Goal: Task Accomplishment & Management: Manage account settings

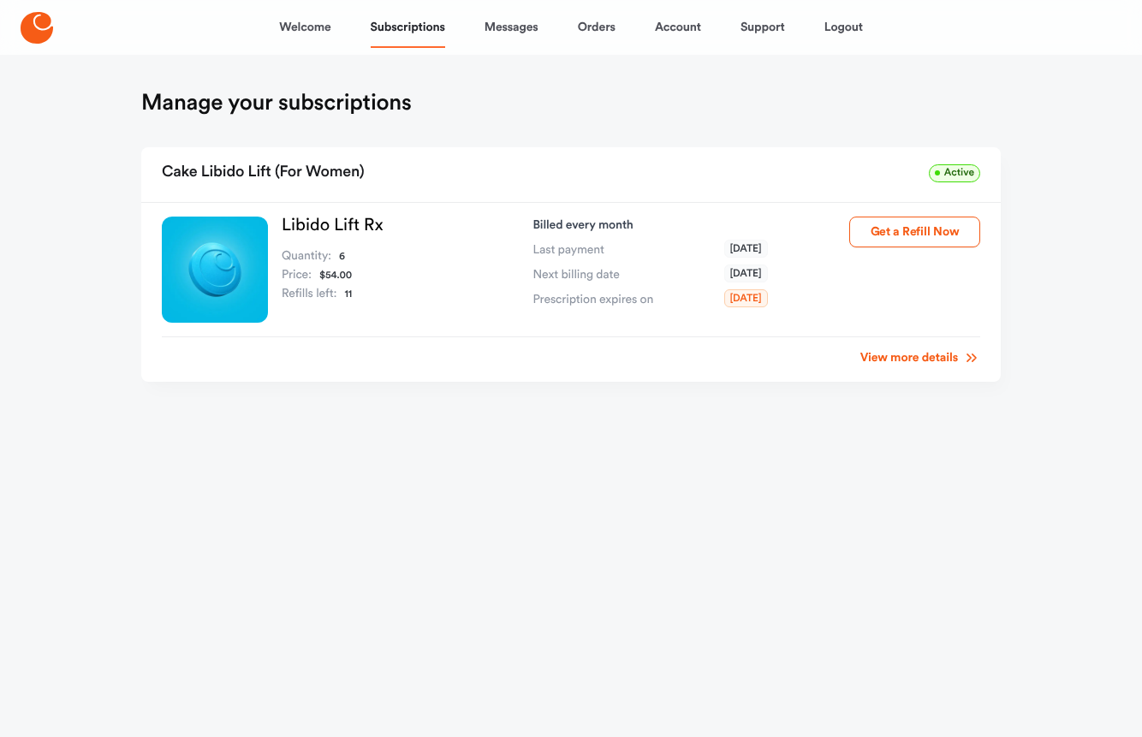
click at [922, 353] on link "View more details" at bounding box center [920, 357] width 120 height 17
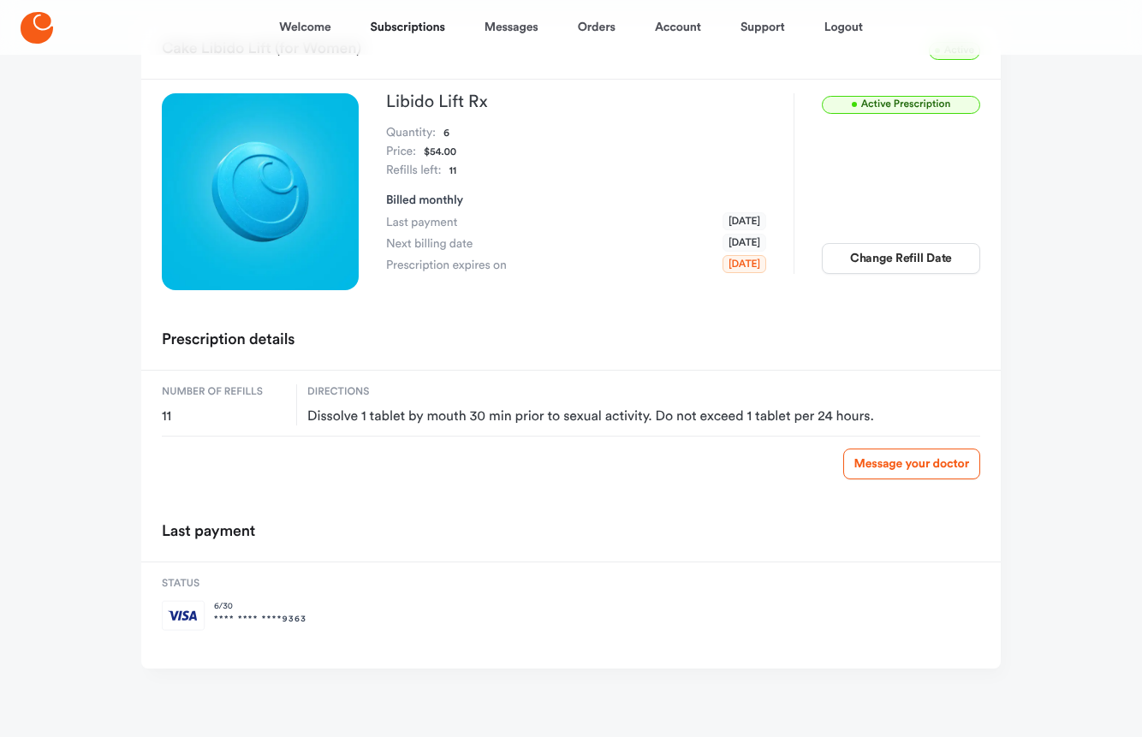
scroll to position [108, 0]
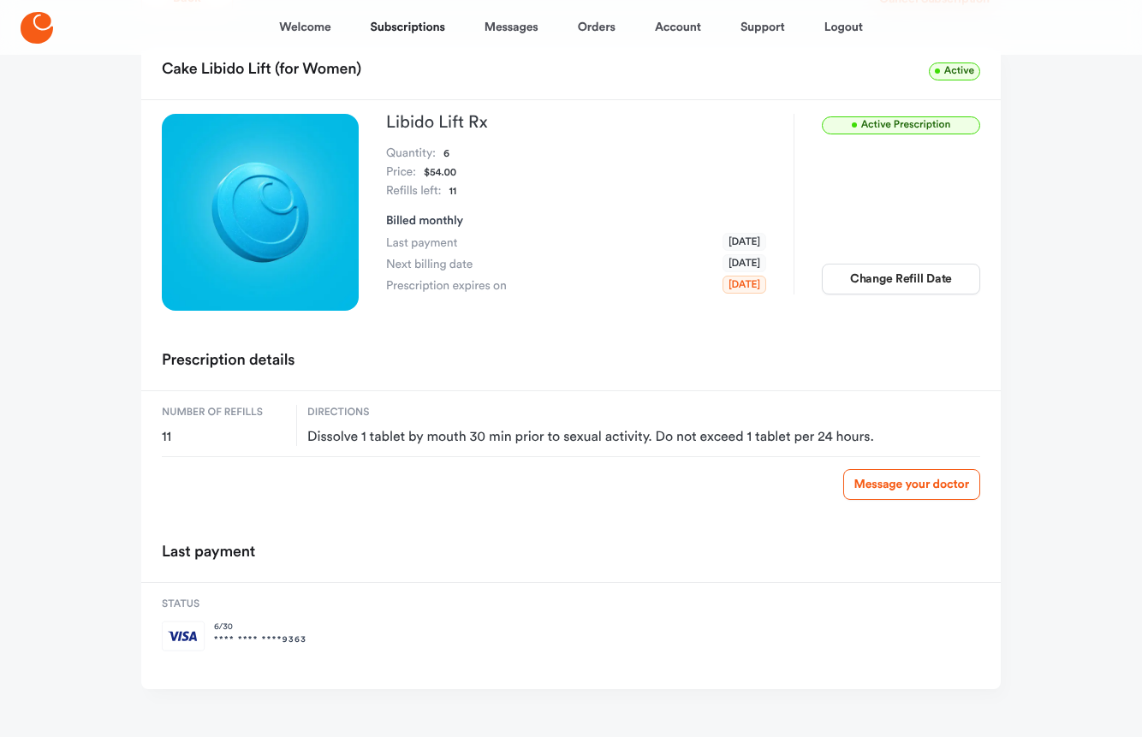
click at [723, 280] on span "[DATE]" at bounding box center [744, 285] width 44 height 18
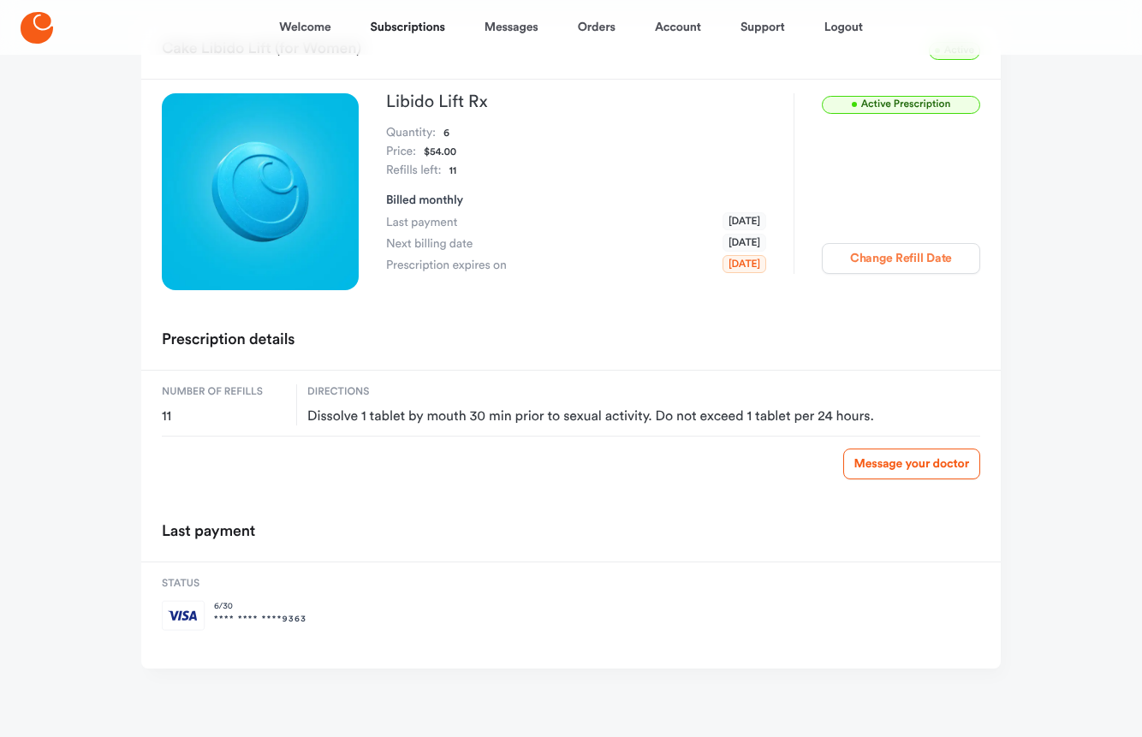
scroll to position [0, 0]
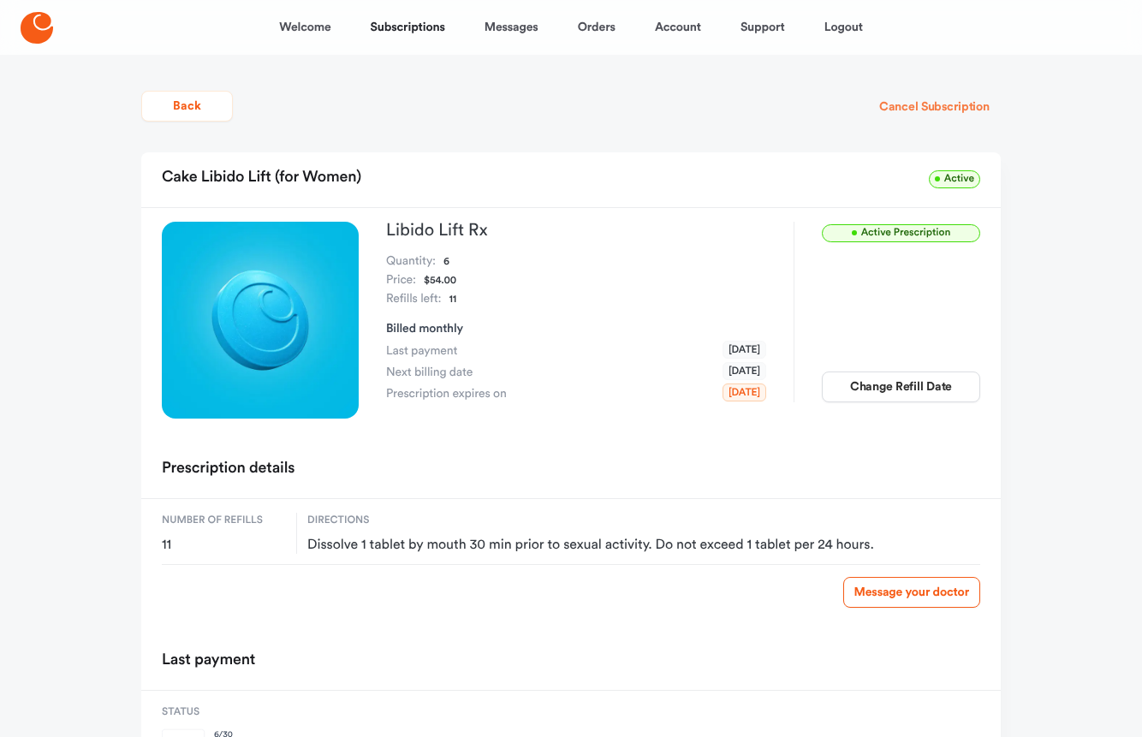
click at [933, 107] on button "Cancel Subscription" at bounding box center [934, 107] width 133 height 31
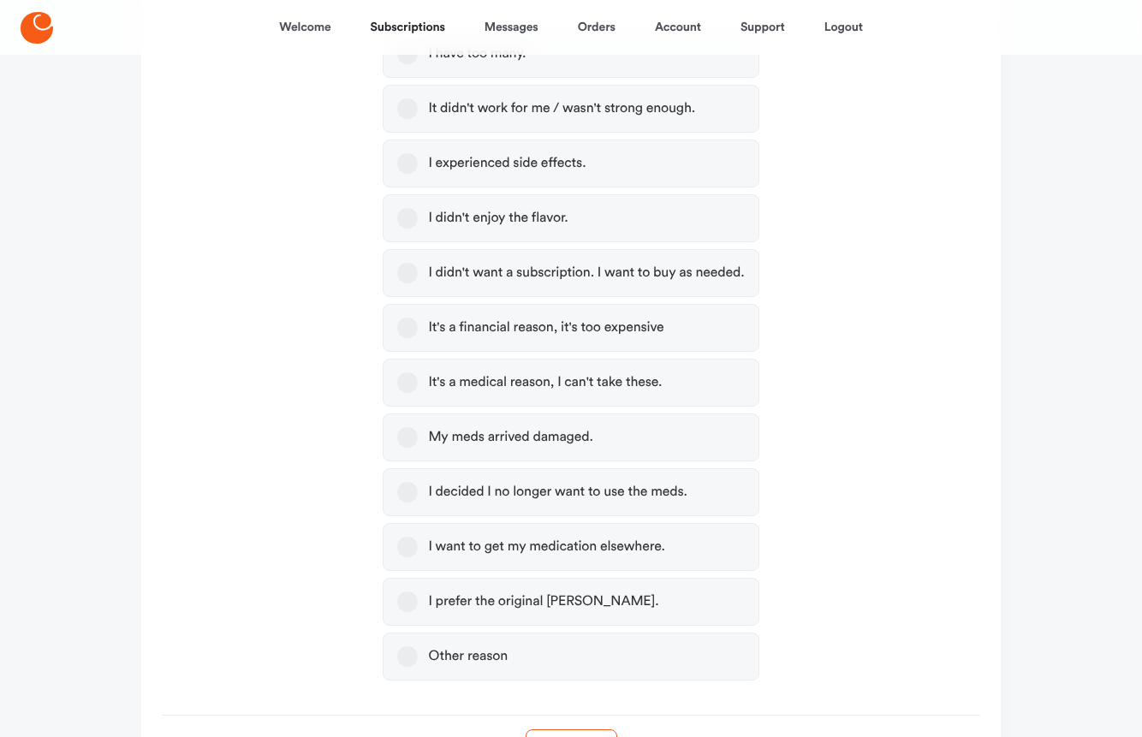
scroll to position [389, 0]
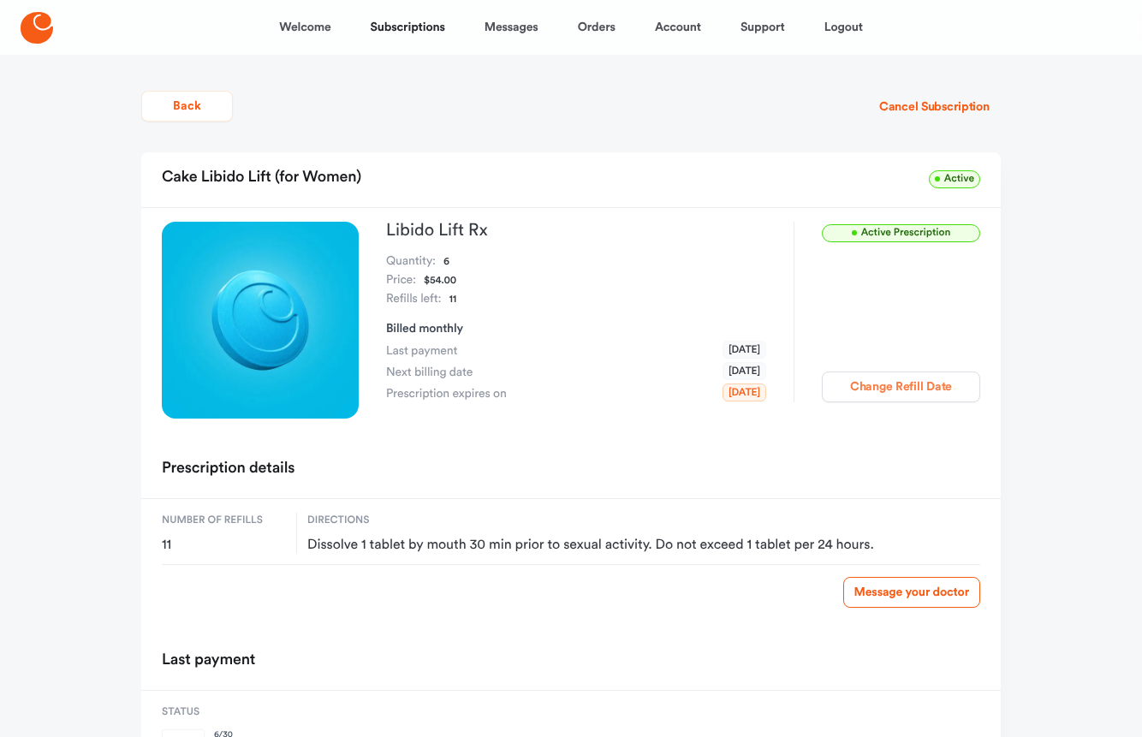
click at [892, 391] on button "Change Refill Date" at bounding box center [901, 386] width 158 height 31
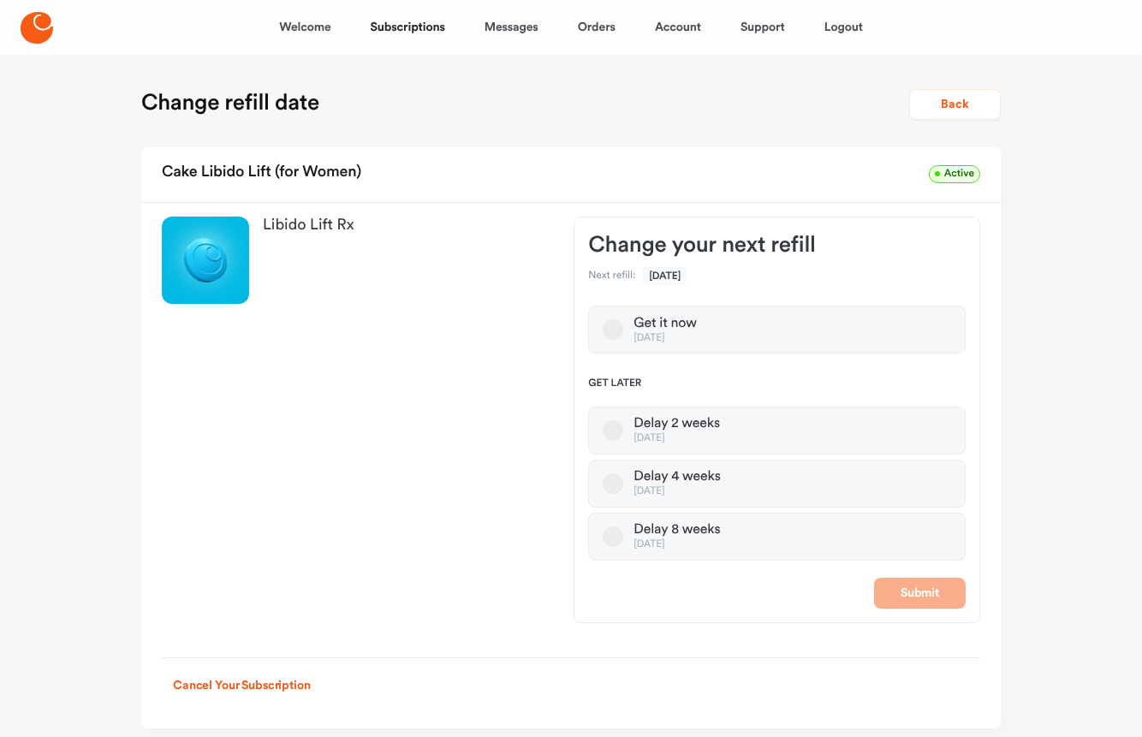
click at [674, 534] on div "Delay 8 weeks" at bounding box center [676, 529] width 86 height 17
click at [623, 534] on button "Delay 8 weeks [DATE]" at bounding box center [612, 536] width 21 height 21
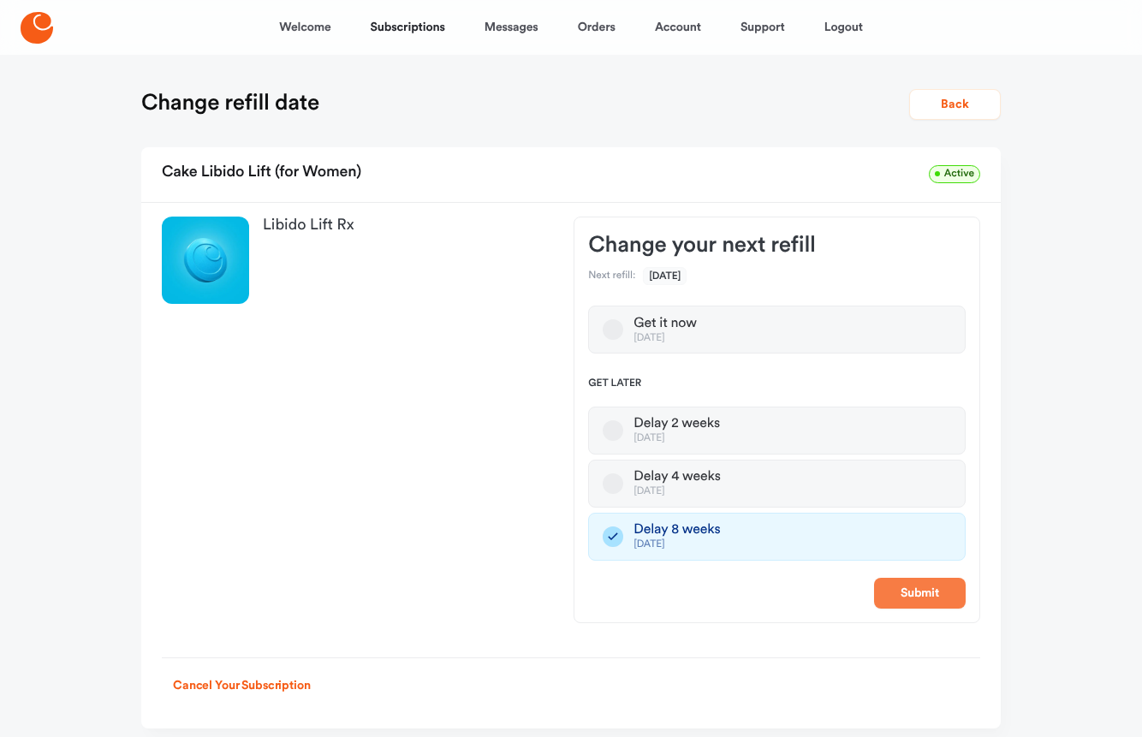
click at [897, 602] on button "Submit" at bounding box center [920, 593] width 92 height 31
